Goal: Task Accomplishment & Management: Use online tool/utility

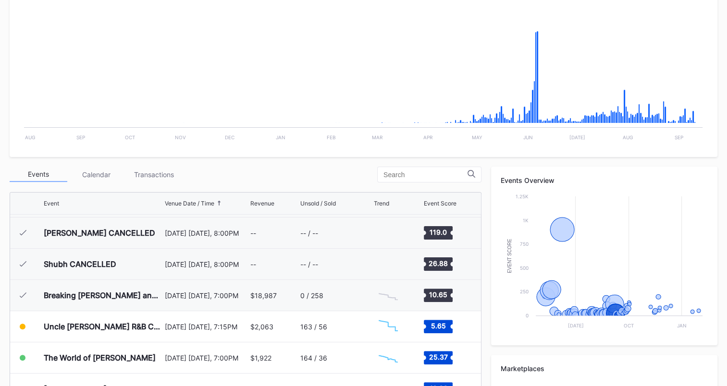
scroll to position [1232, 0]
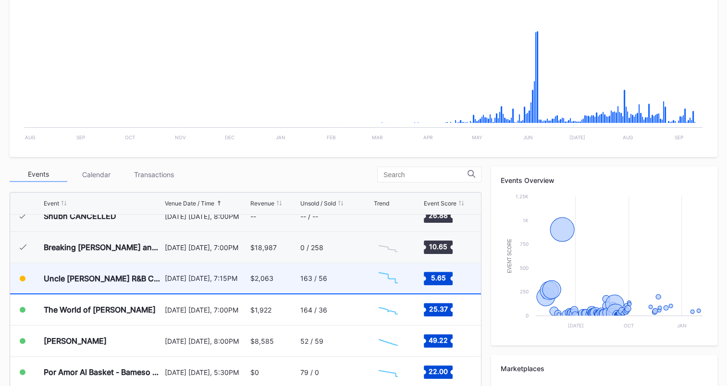
click at [343, 277] on div "163 / 56" at bounding box center [335, 278] width 71 height 30
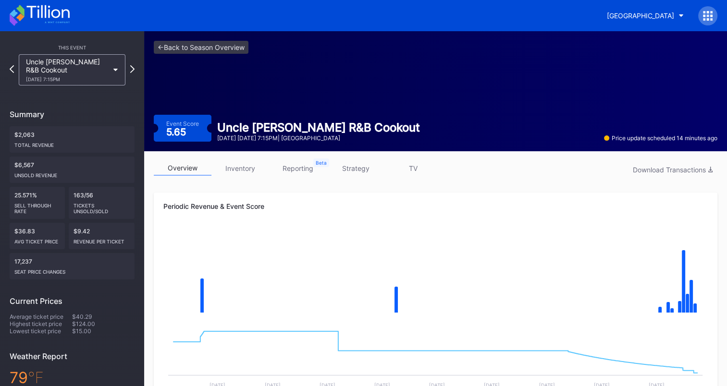
click at [358, 166] on link "strategy" at bounding box center [356, 168] width 58 height 15
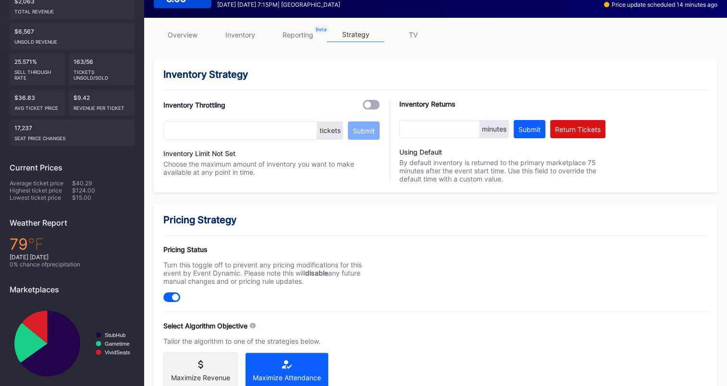
scroll to position [76, 0]
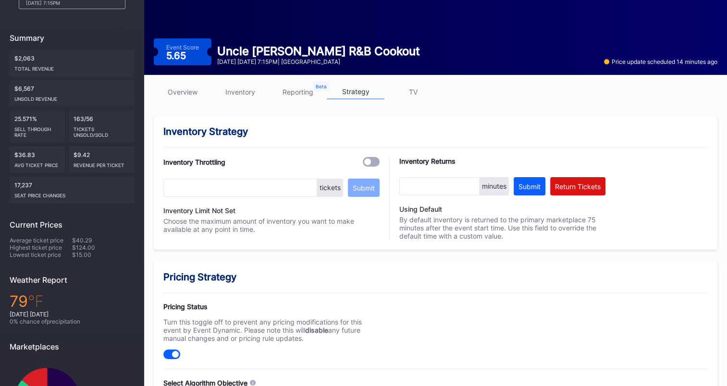
click at [195, 97] on link "overview" at bounding box center [183, 92] width 58 height 15
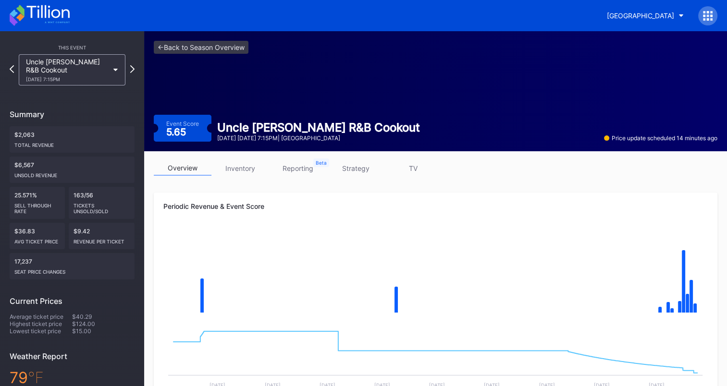
click at [305, 165] on link "reporting" at bounding box center [298, 168] width 58 height 15
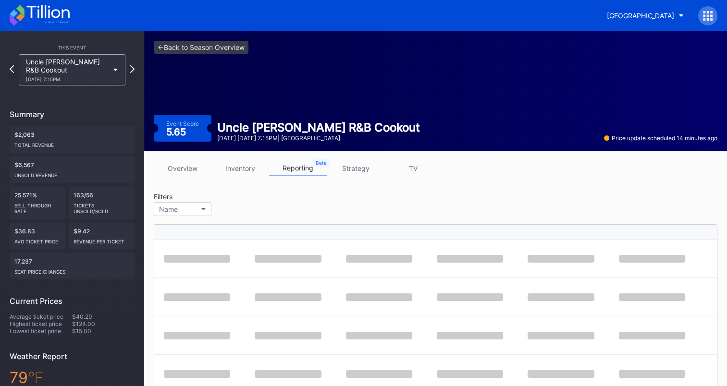
click at [373, 169] on link "strategy" at bounding box center [356, 168] width 58 height 15
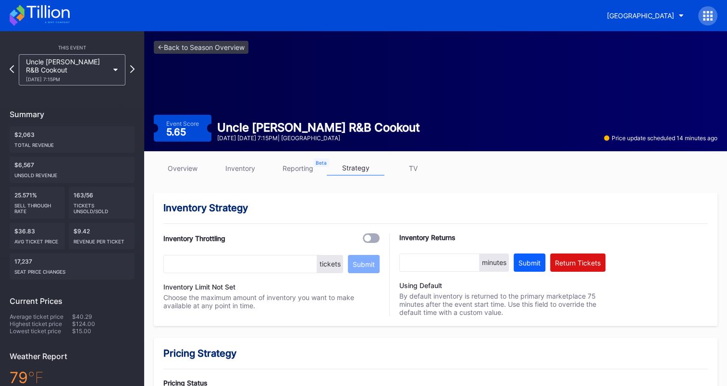
click at [52, 11] on icon at bounding box center [40, 15] width 60 height 21
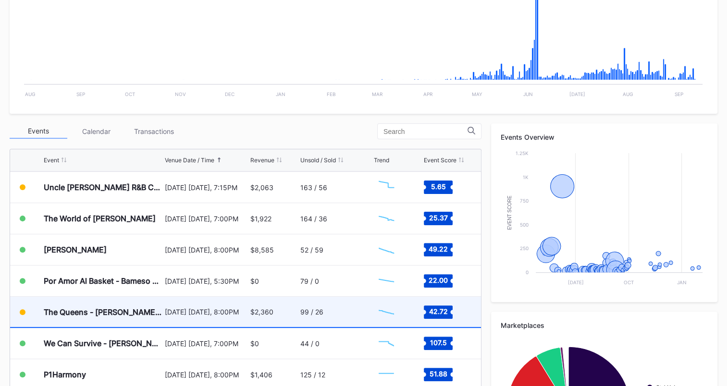
scroll to position [240, 0]
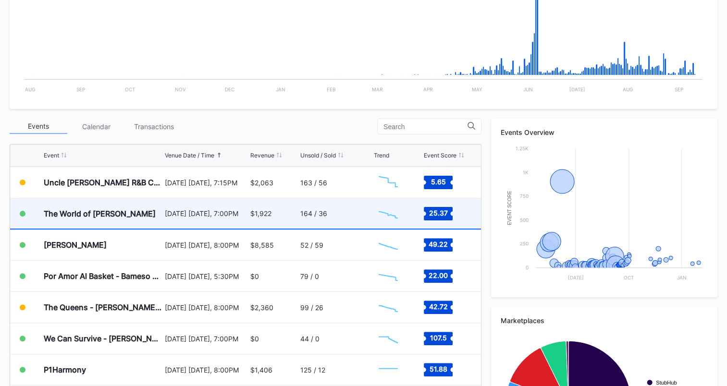
click at [360, 211] on div "164 / 36" at bounding box center [335, 213] width 71 height 30
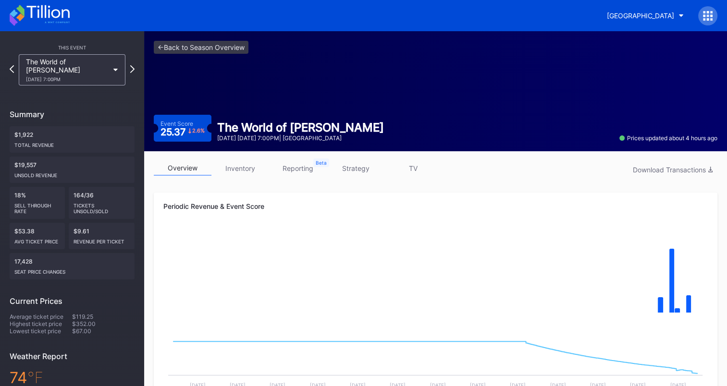
click at [359, 170] on link "strategy" at bounding box center [356, 168] width 58 height 15
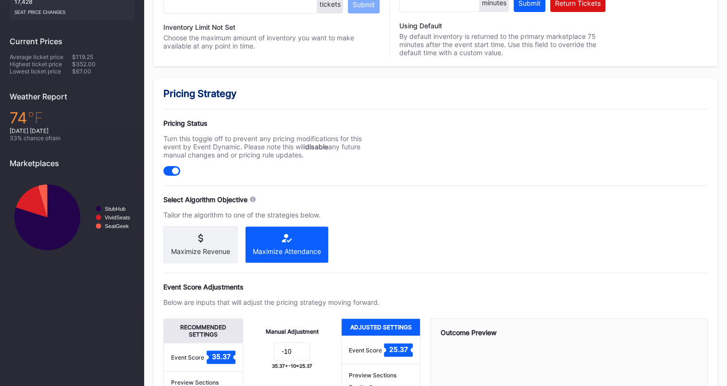
scroll to position [336, 0]
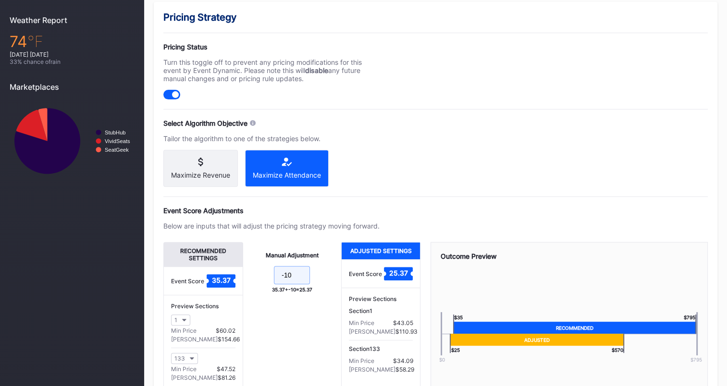
drag, startPoint x: 296, startPoint y: 275, endPoint x: 323, endPoint y: 273, distance: 27.0
click at [296, 275] on input "-10" at bounding box center [292, 275] width 36 height 18
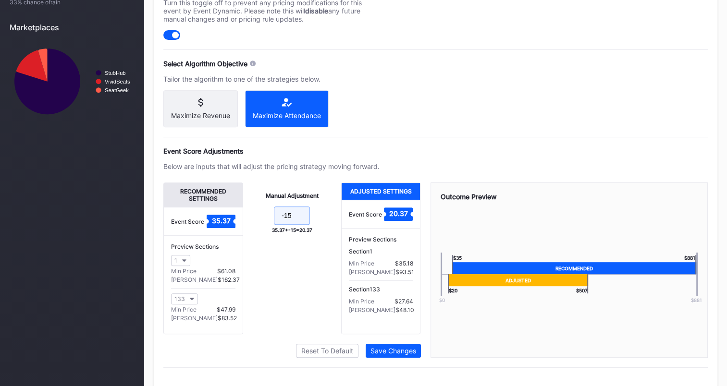
scroll to position [413, 0]
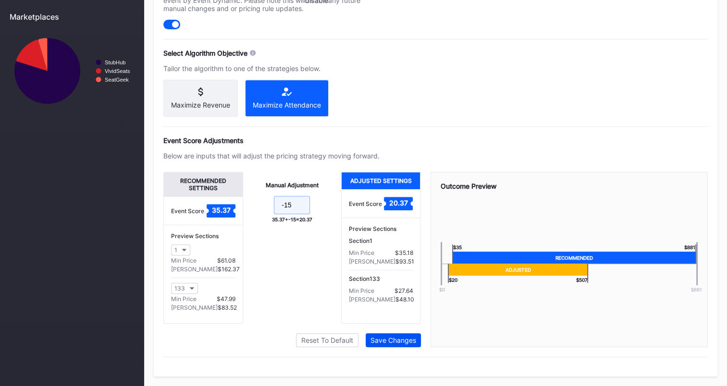
type input "-15"
click at [408, 342] on div "Save Changes" at bounding box center [394, 340] width 46 height 8
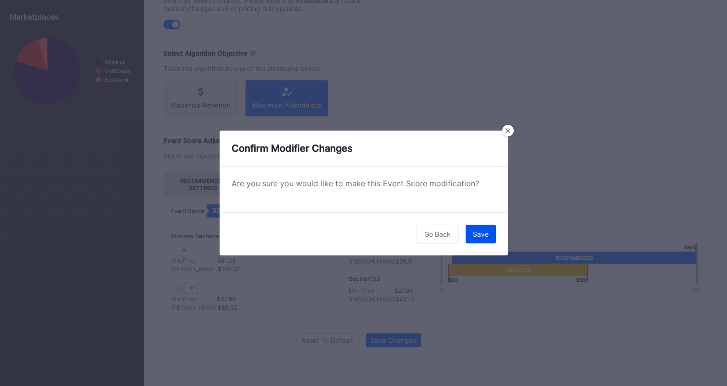
click at [480, 234] on div "Save" at bounding box center [481, 234] width 16 height 8
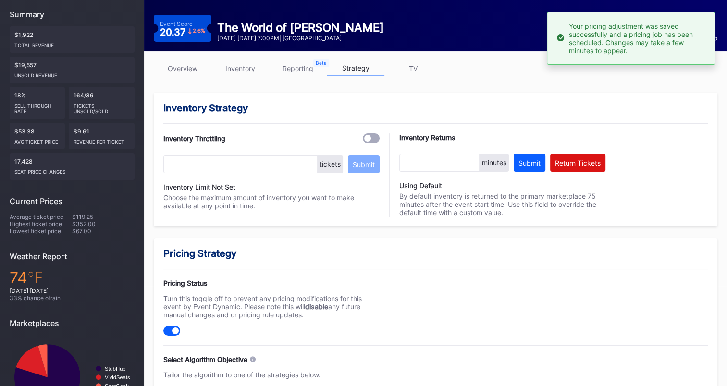
scroll to position [0, 0]
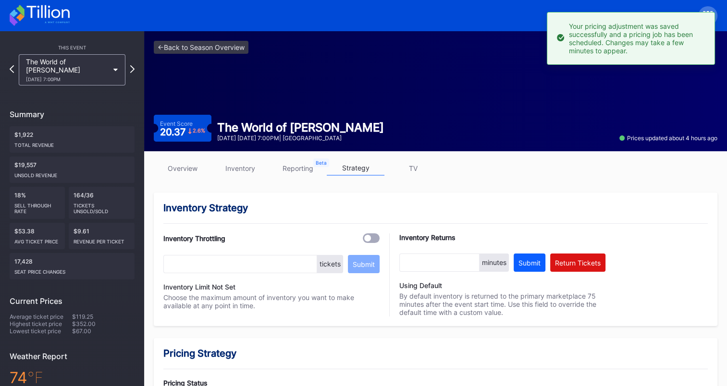
click at [48, 16] on icon at bounding box center [40, 15] width 60 height 21
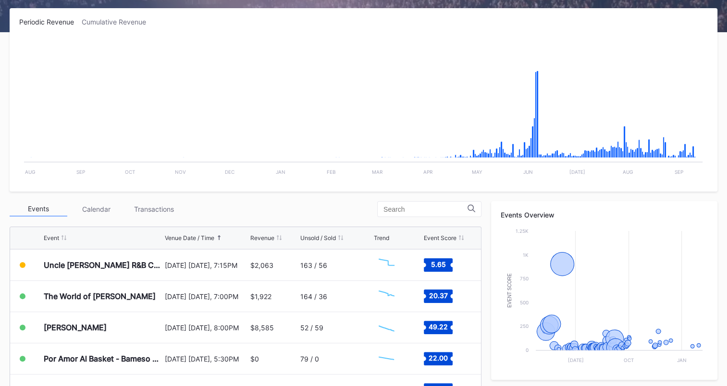
scroll to position [240, 0]
